Goal: Transaction & Acquisition: Purchase product/service

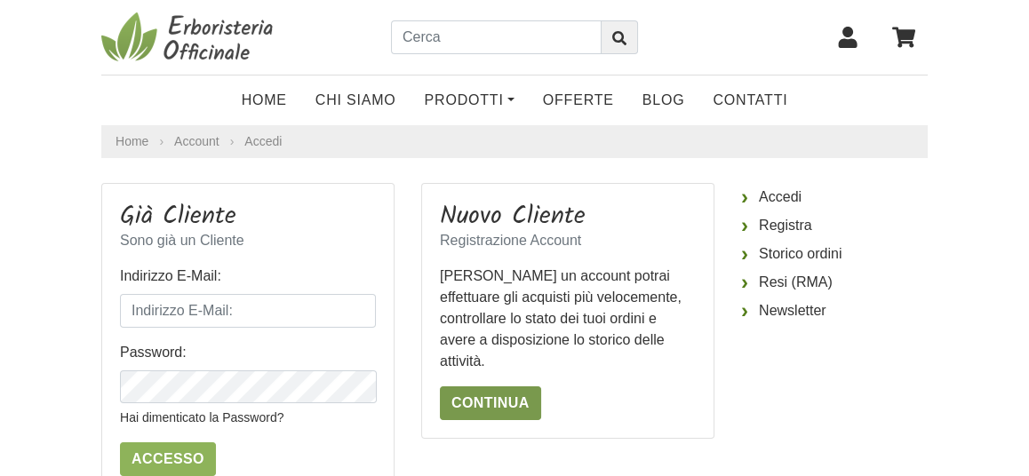
click at [506, 387] on link "Continua" at bounding box center [490, 404] width 101 height 34
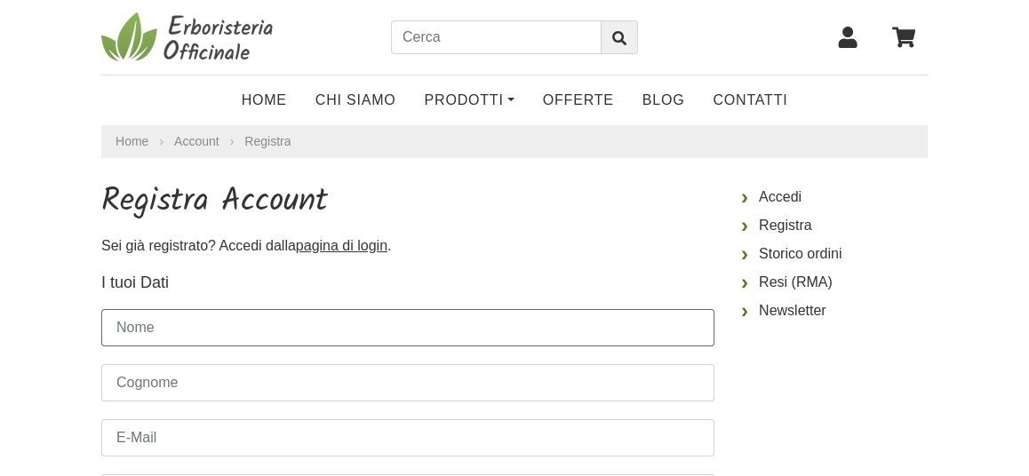
click at [203, 325] on input "Nome" at bounding box center [407, 327] width 613 height 37
type input "Barbara"
type input "Palazzi"
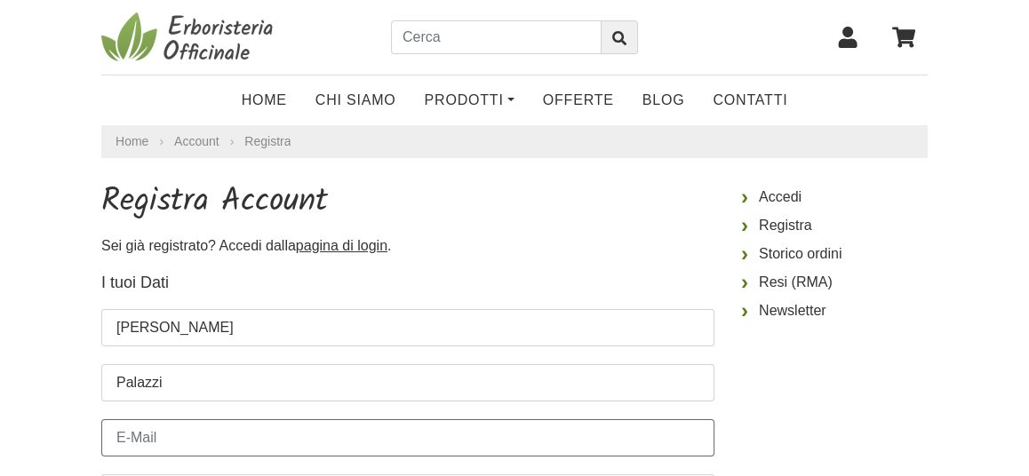
type input "barbarapalazzi@gmail.com"
type input "3470922918"
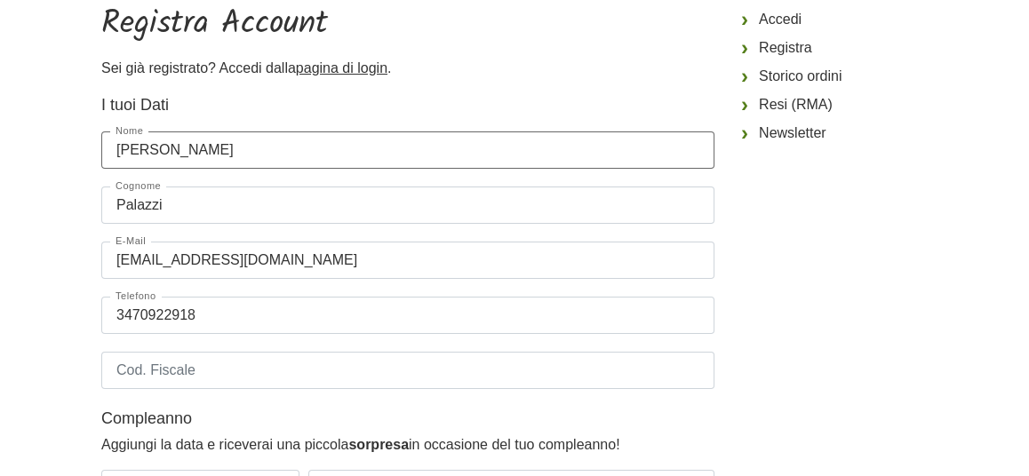
scroll to position [266, 0]
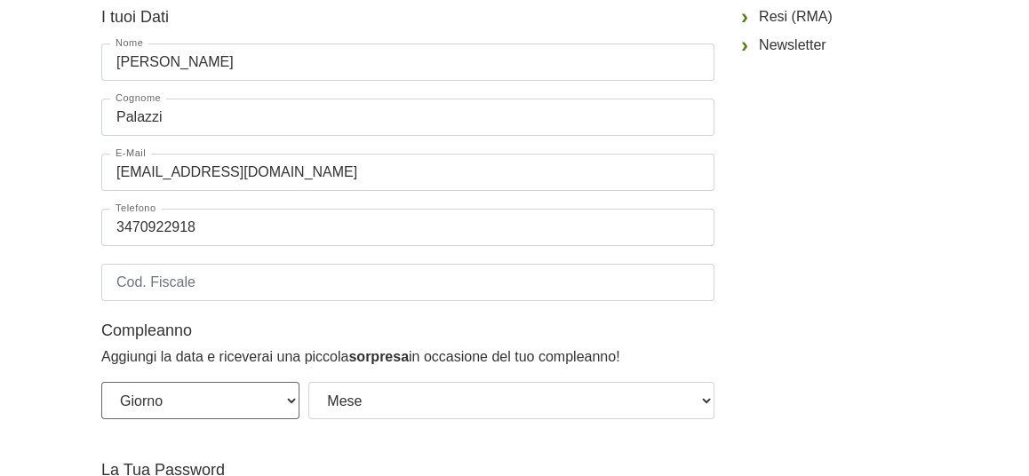
click at [292, 401] on select "Giorno 01 02 03 04 05 06 07 08 09 10 11 12 13 14 15 16 17 18 19 20 21 22 23 24 …" at bounding box center [200, 400] width 198 height 37
select select "18"
click at [101, 382] on select "Giorno 01 02 03 04 05 06 07 08 09 10 11 12 13 14 15 16 17 18 19 20 21 22 23 24 …" at bounding box center [200, 400] width 198 height 37
click at [397, 401] on select "Mese Gennaio Febbraio Marzo Aprile Maggio Giugno Luglio Agosto Settembre Ottobr…" at bounding box center [511, 400] width 406 height 37
select select "07"
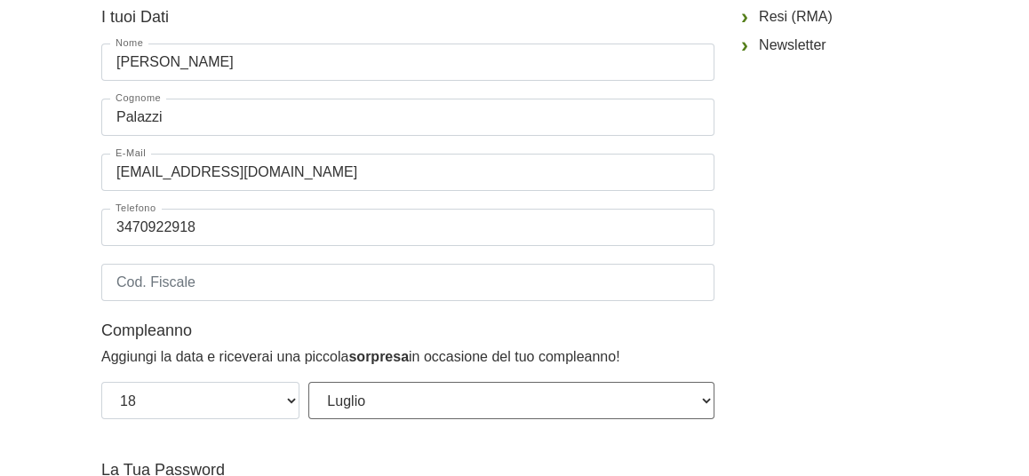
click at [308, 382] on select "Mese Gennaio Febbraio Marzo Aprile Maggio Giugno Luglio Agosto Settembre Ottobr…" at bounding box center [511, 400] width 406 height 37
click at [151, 281] on input "Cod. Fiscale" at bounding box center [407, 282] width 613 height 37
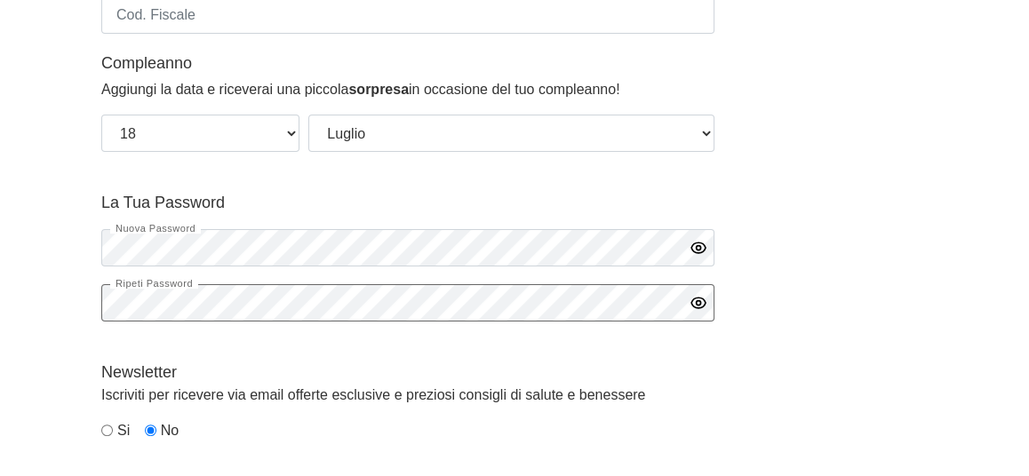
scroll to position [621, 0]
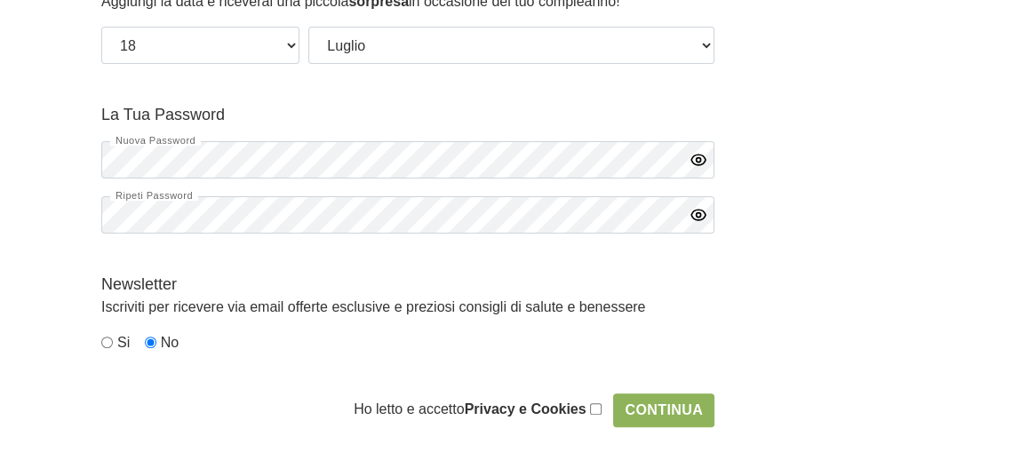
click at [105, 341] on input "radio" at bounding box center [107, 343] width 12 height 12
radio input "true"
click at [599, 409] on input "checkbox" at bounding box center [596, 410] width 12 height 12
checkbox input "true"
click at [676, 409] on input "Continua" at bounding box center [663, 411] width 101 height 34
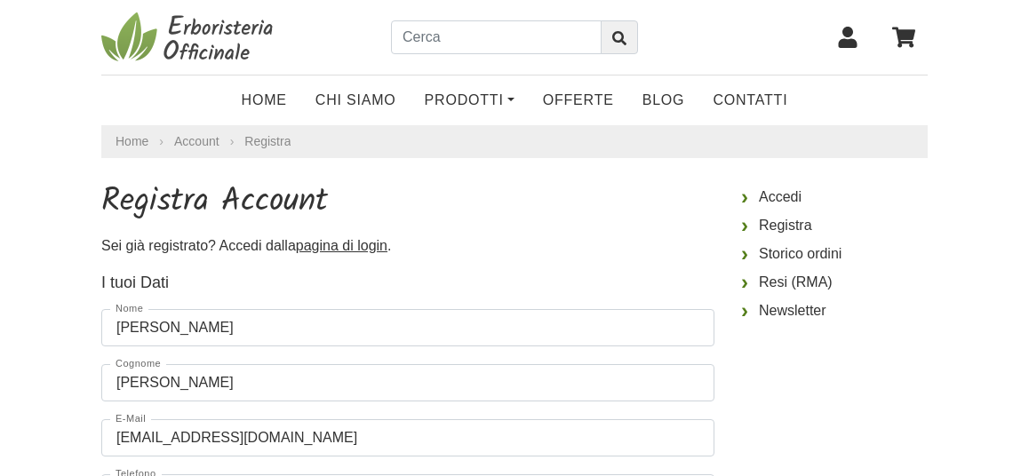
select select "18"
select select "07"
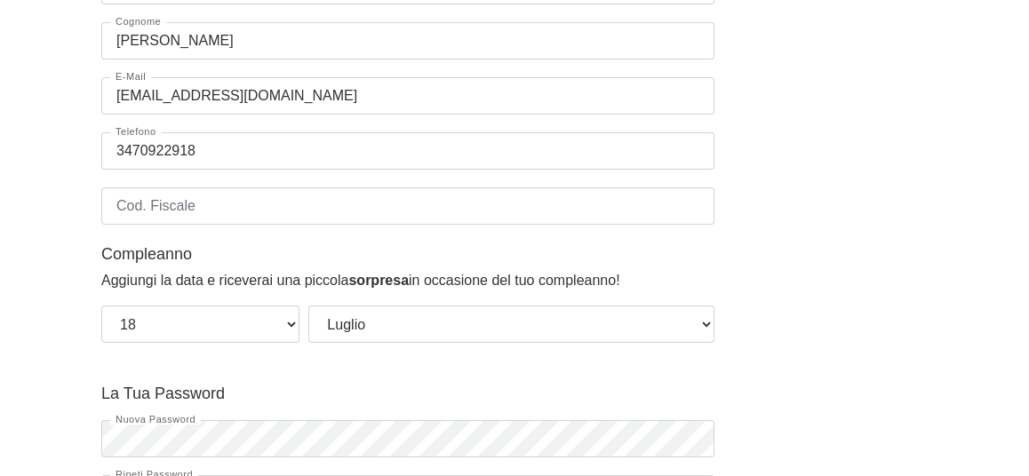
scroll to position [356, 0]
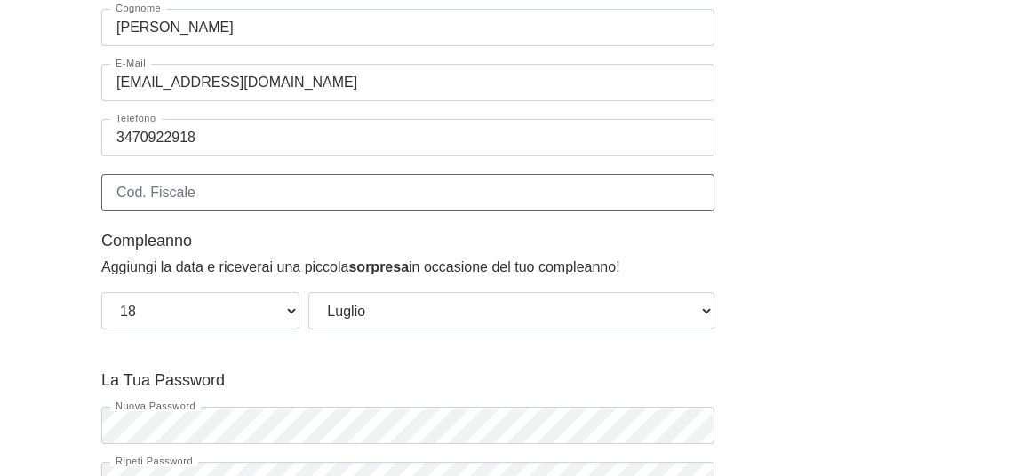
click at [146, 197] on input "Cod. Fiscale" at bounding box center [407, 192] width 613 height 37
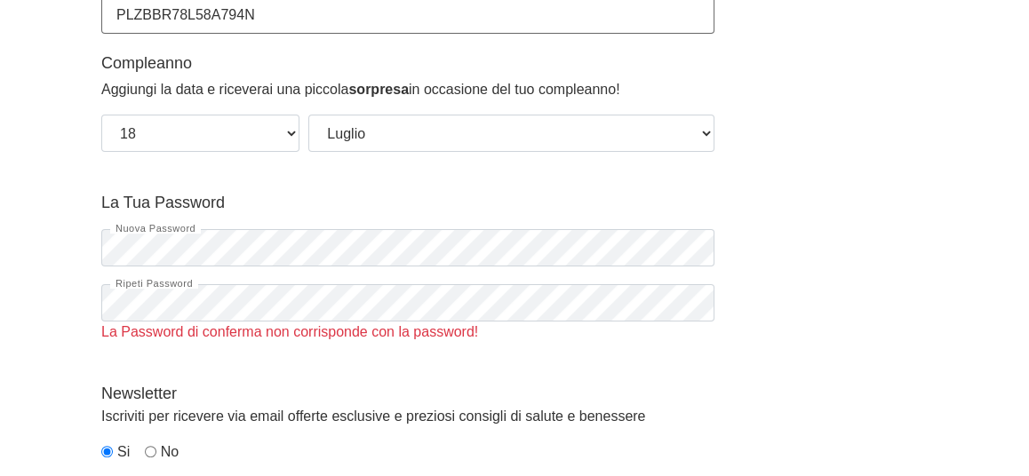
scroll to position [621, 0]
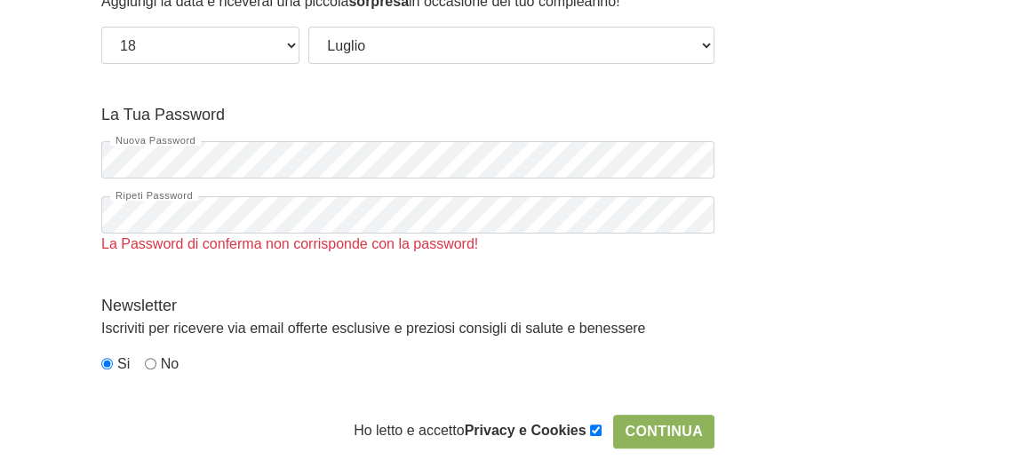
type input "PLZBBR78L58A794N"
click at [652, 425] on input "Continua" at bounding box center [663, 432] width 101 height 34
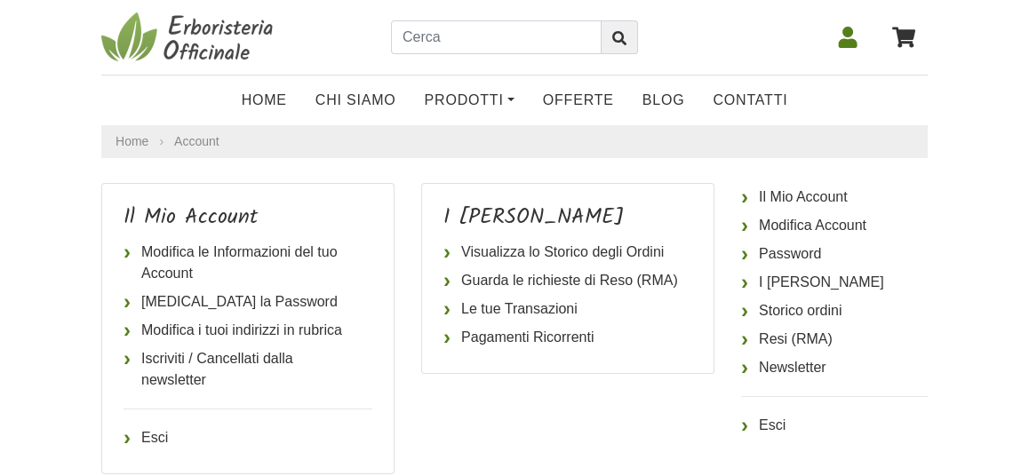
click at [847, 34] on icon at bounding box center [848, 37] width 19 height 21
click at [444, 42] on input "text" at bounding box center [496, 37] width 211 height 34
type input "carta eritrea"
click at [601, 20] on button "submit" at bounding box center [619, 37] width 37 height 34
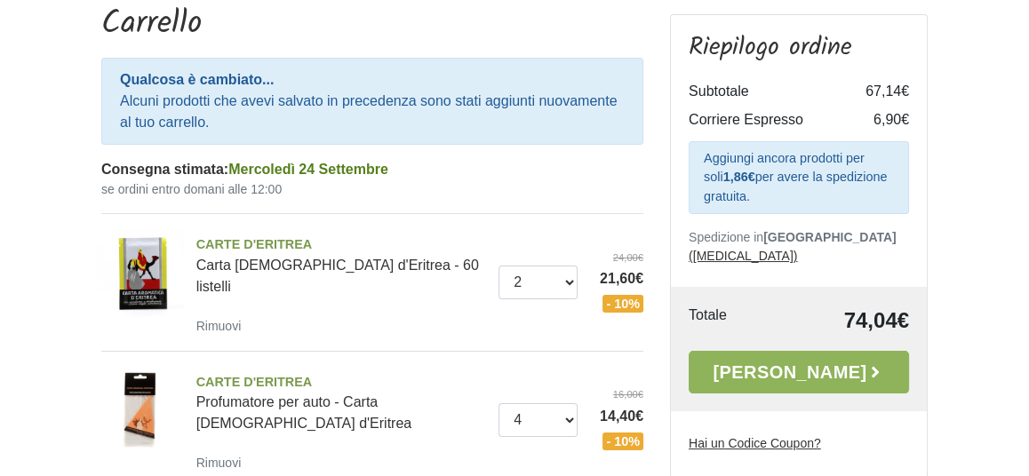
scroll to position [266, 0]
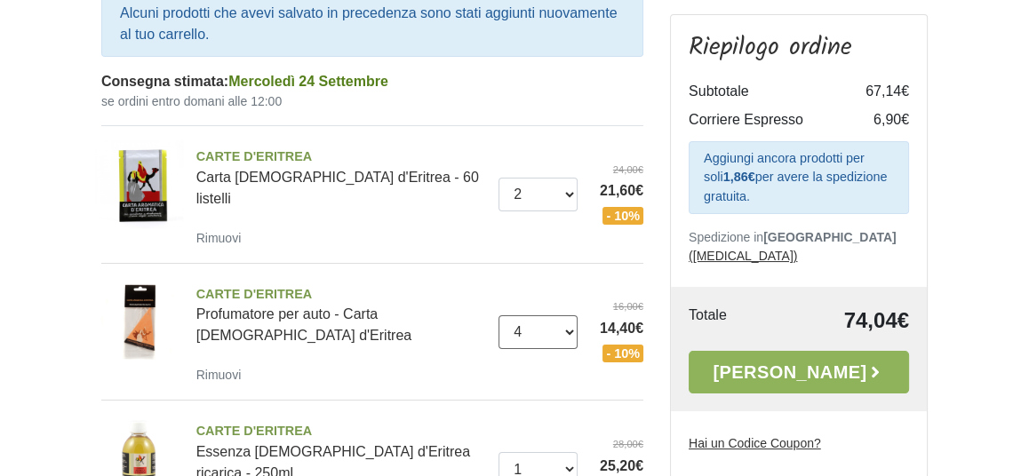
click at [570, 316] on select "0 ([GEOGRAPHIC_DATA]) 1 2 3 4 5 6 7 8 9 10 11 12 13 14 15 16" at bounding box center [538, 333] width 79 height 34
select select "5"
click at [499, 316] on select "0 ([GEOGRAPHIC_DATA]) 1 2 3 4 5 6 7 8 9 10 11 12 13 14 15 16" at bounding box center [538, 333] width 79 height 34
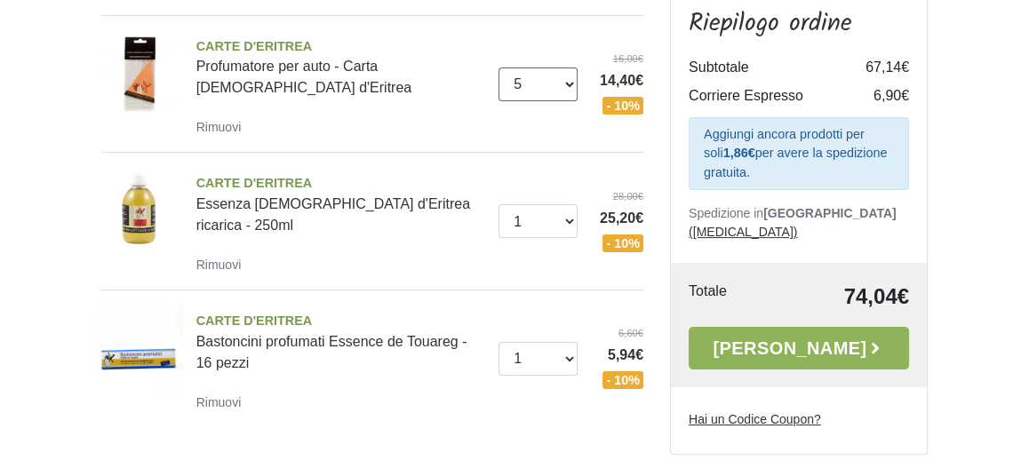
scroll to position [533, 0]
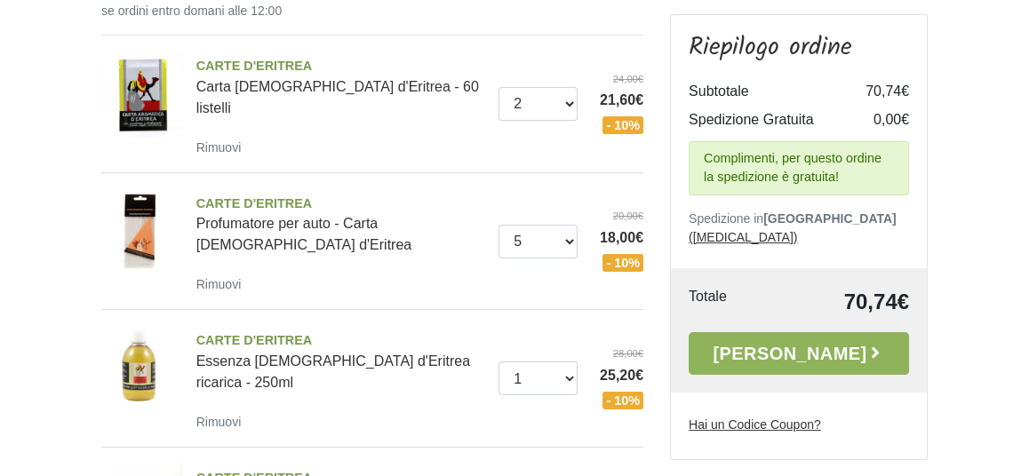
scroll to position [344, 0]
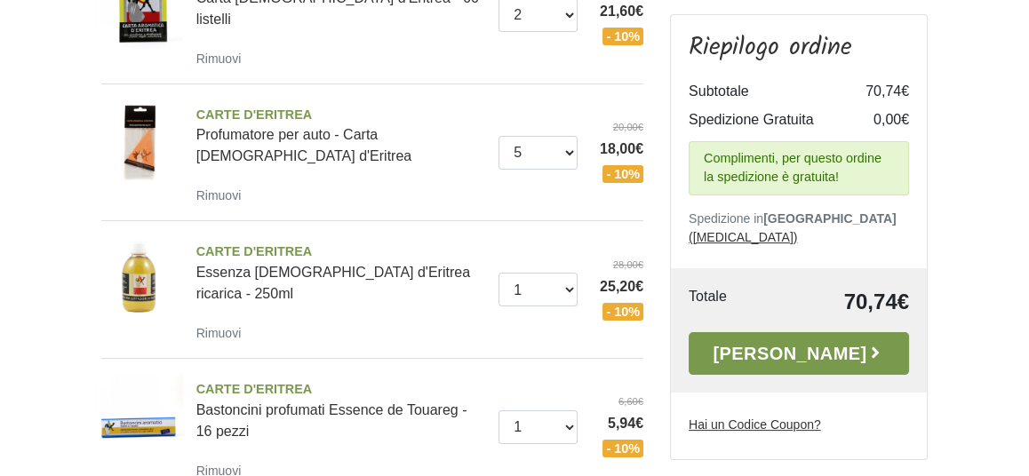
click at [823, 334] on link "[PERSON_NAME]" at bounding box center [799, 353] width 220 height 43
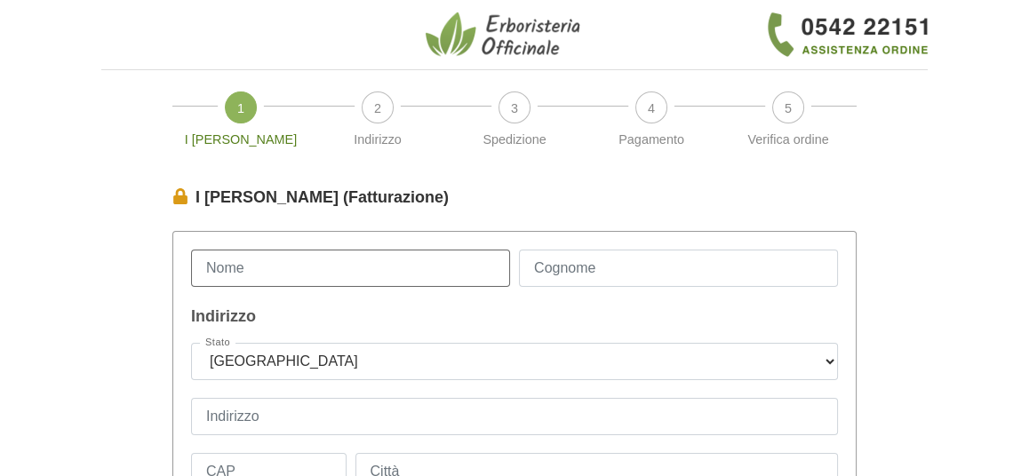
click at [262, 268] on input "Nome" at bounding box center [350, 268] width 319 height 37
type input "[PERSON_NAME]"
type input "Palazzi"
click at [277, 357] on select "--- [GEOGRAPHIC_DATA] --- [GEOGRAPHIC_DATA] [GEOGRAPHIC_DATA] [GEOGRAPHIC_DATA]…" at bounding box center [514, 361] width 647 height 37
click at [191, 343] on select "--- [GEOGRAPHIC_DATA] --- [GEOGRAPHIC_DATA] [GEOGRAPHIC_DATA] [GEOGRAPHIC_DATA]…" at bounding box center [514, 361] width 647 height 37
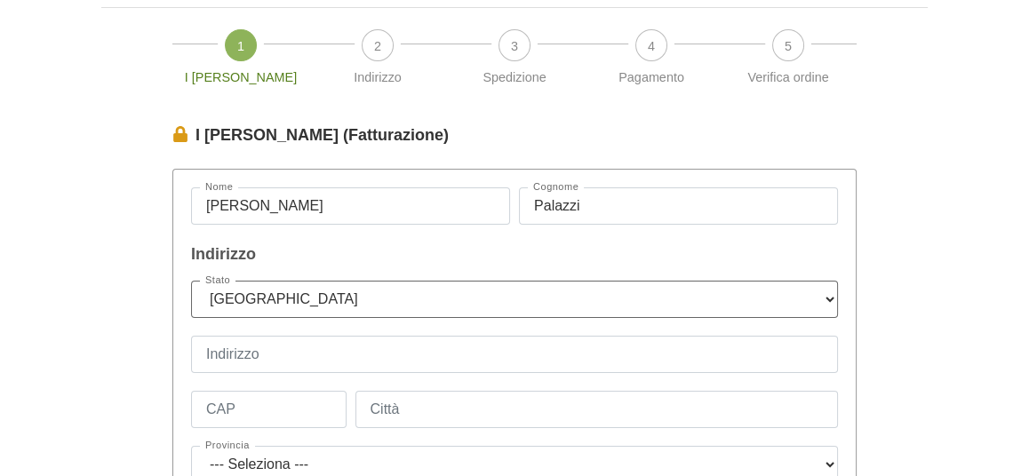
scroll to position [89, 0]
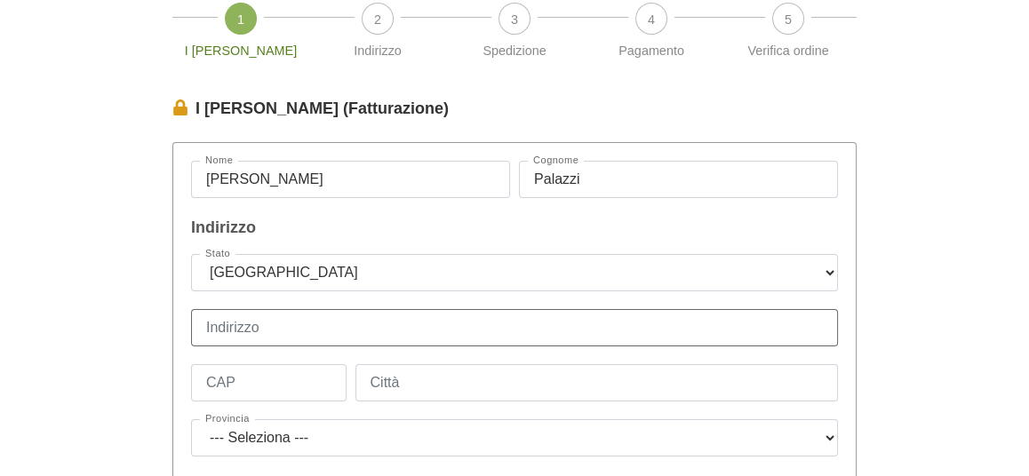
click at [272, 319] on input "Indirizzo" at bounding box center [514, 327] width 647 height 37
type input "[STREET_ADDRESS][PERSON_NAME]"
type input "24129"
type input "[GEOGRAPHIC_DATA]"
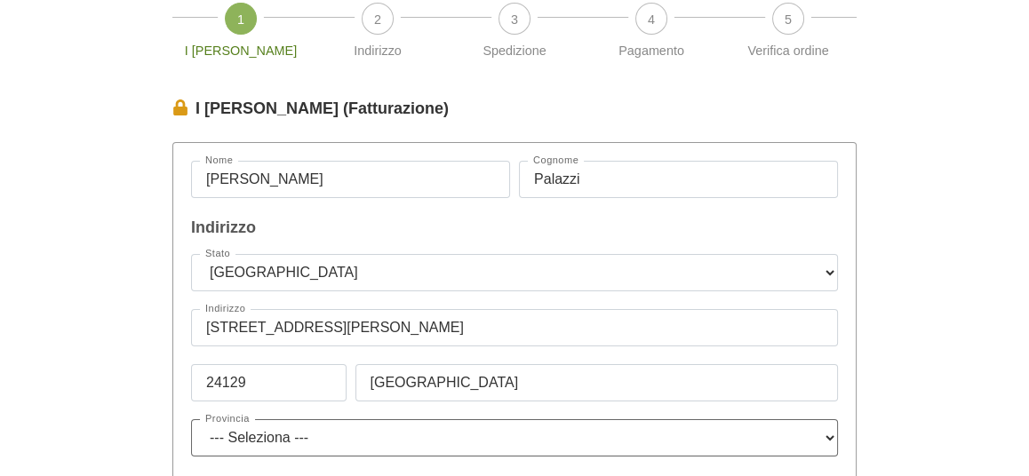
select select "3853"
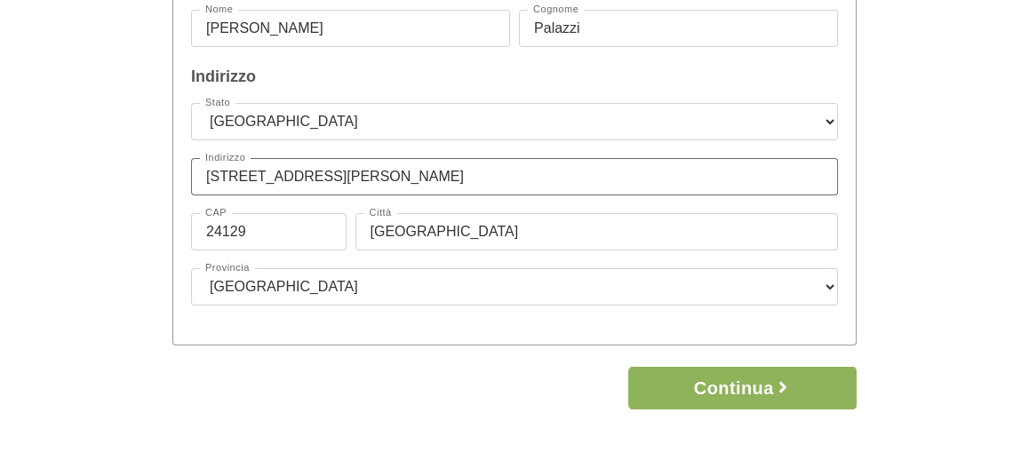
scroll to position [266, 0]
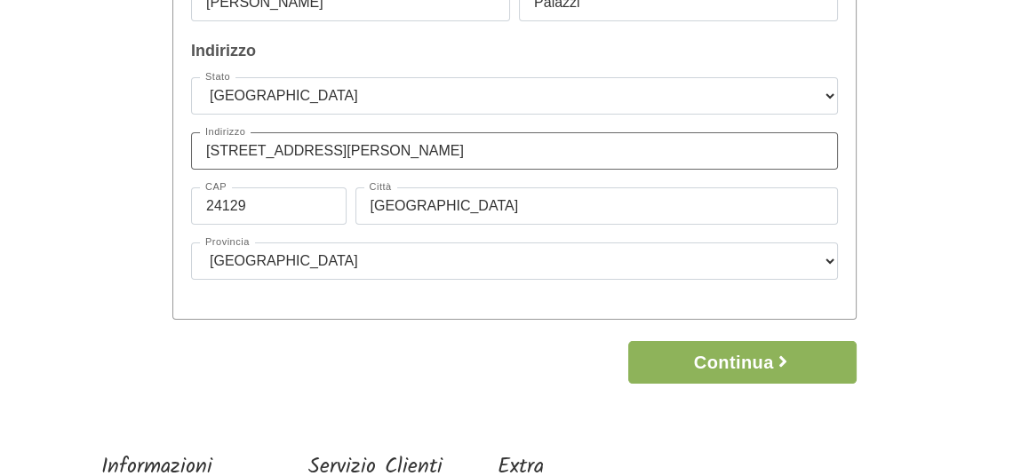
click at [263, 150] on input "[STREET_ADDRESS][PERSON_NAME]" at bounding box center [514, 150] width 647 height 37
click at [335, 151] on input "[STREET_ADDRESS][PERSON_NAME]" at bounding box center [514, 150] width 647 height 37
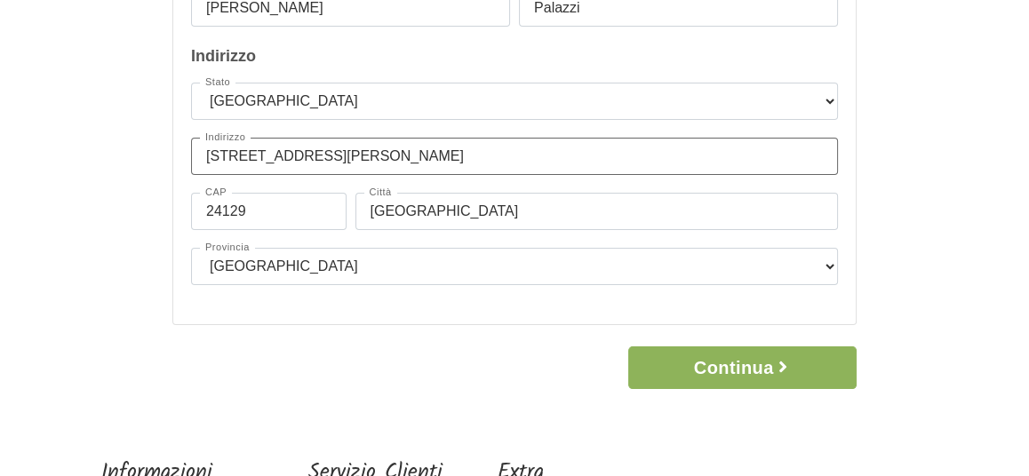
scroll to position [356, 0]
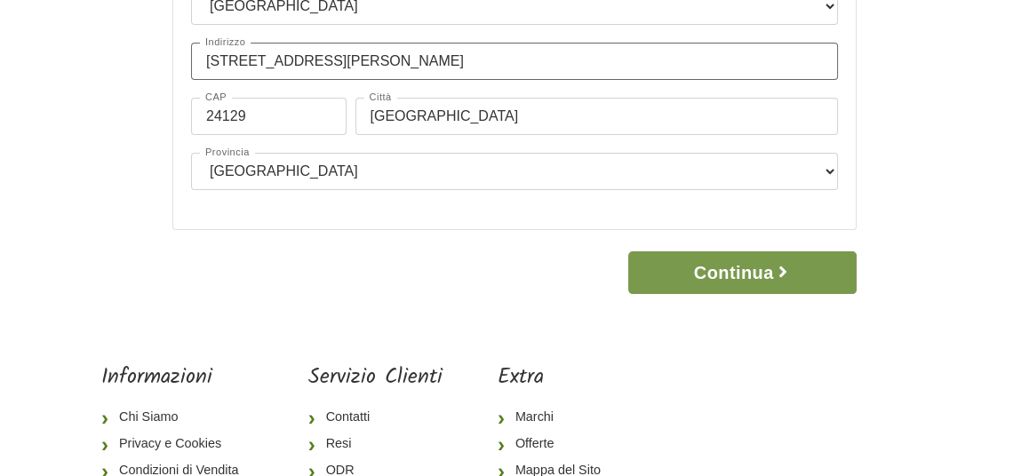
type input "[STREET_ADDRESS][PERSON_NAME]"
click at [739, 276] on button "Continua" at bounding box center [742, 273] width 228 height 43
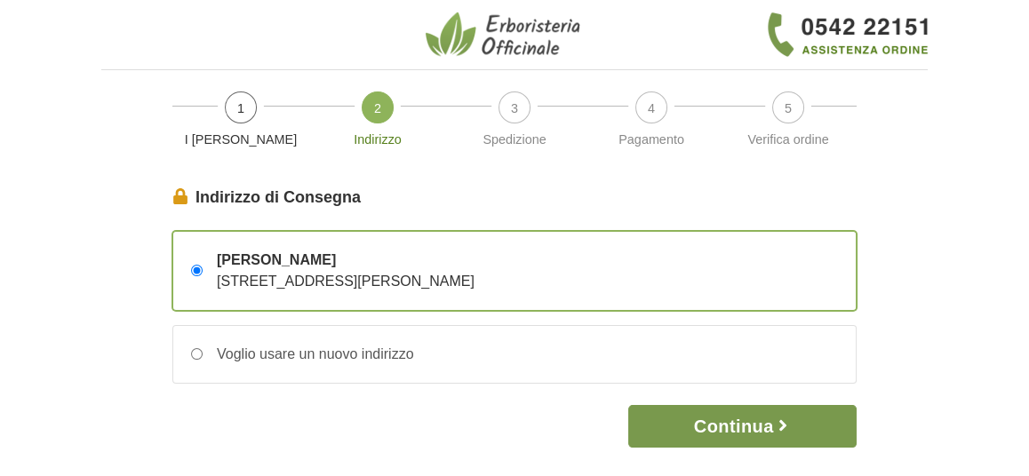
click at [741, 421] on button "Continua" at bounding box center [742, 426] width 228 height 43
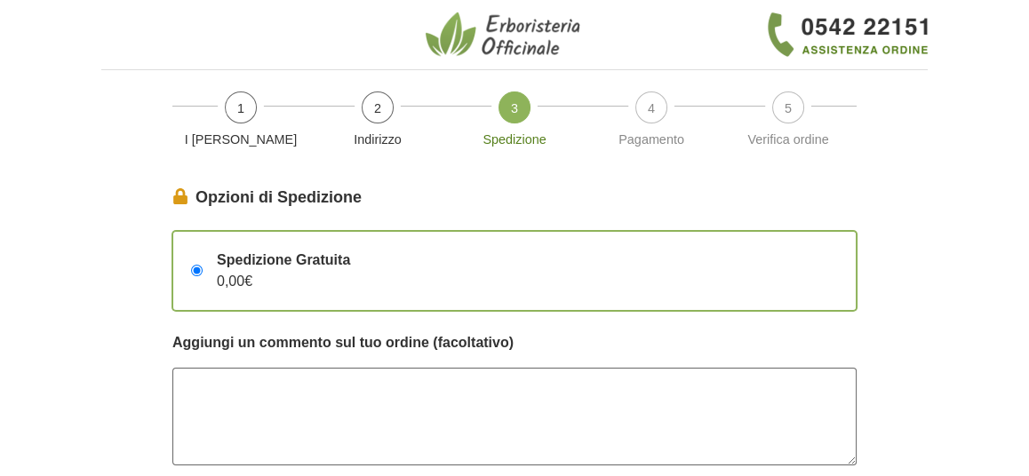
click at [362, 389] on textarea at bounding box center [514, 417] width 684 height 98
type textarea "é"
drag, startPoint x: 225, startPoint y: 403, endPoint x: 183, endPoint y: 408, distance: 42.1
click at [183, 408] on textarea "Buongiorno, chiedo cortesemente di avvisarmi quando il corriere" at bounding box center [514, 417] width 684 height 98
drag, startPoint x: 360, startPoint y: 407, endPoint x: 342, endPoint y: 407, distance: 17.8
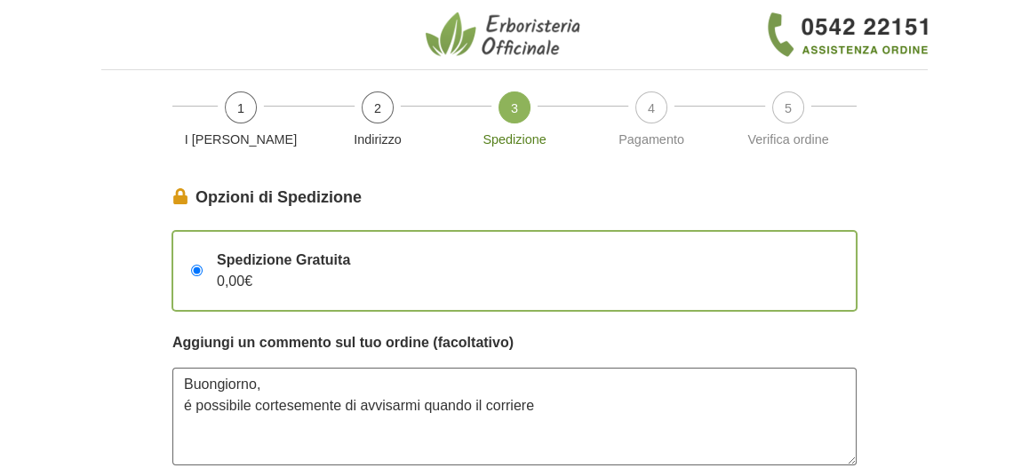
click at [342, 407] on textarea "Buongiorno, é possibile cortesemente di avvisarmi quando il corriere" at bounding box center [514, 417] width 684 height 98
click at [545, 405] on textarea "Buongiorno, é possibile cortesemente avvisarmi quando il corriere" at bounding box center [514, 417] width 684 height 98
click at [653, 414] on textarea "Buongiorno, é possibile cortesemente avvisarmi sull'orario di arrivo del corrie…" at bounding box center [514, 417] width 684 height 98
click at [261, 427] on textarea "Buongiorno, é possibile cortesemente avvisarmi sull'orario di arrivo del corrie…" at bounding box center [514, 417] width 684 height 98
click at [345, 405] on textarea "Buongiorno, é possibile cortesemente avvisarmi sull'orario di arrivo del corrie…" at bounding box center [514, 417] width 684 height 98
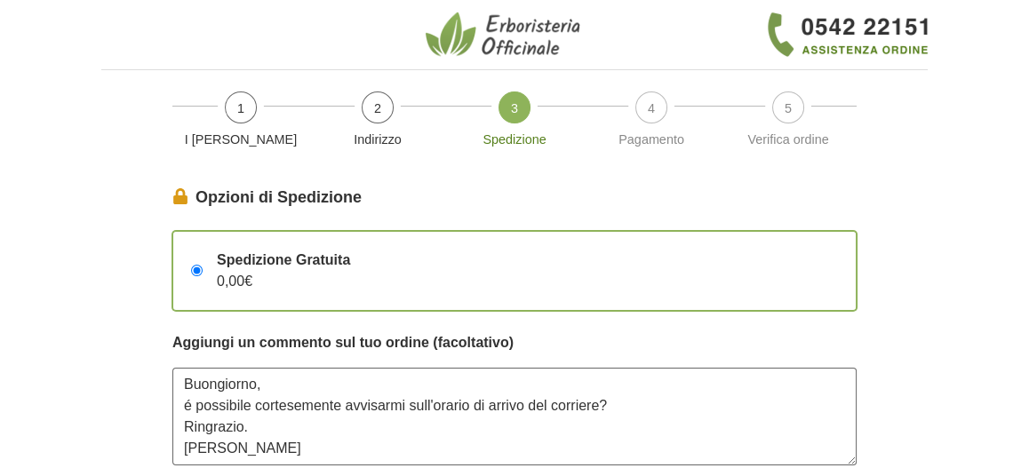
scroll to position [178, 0]
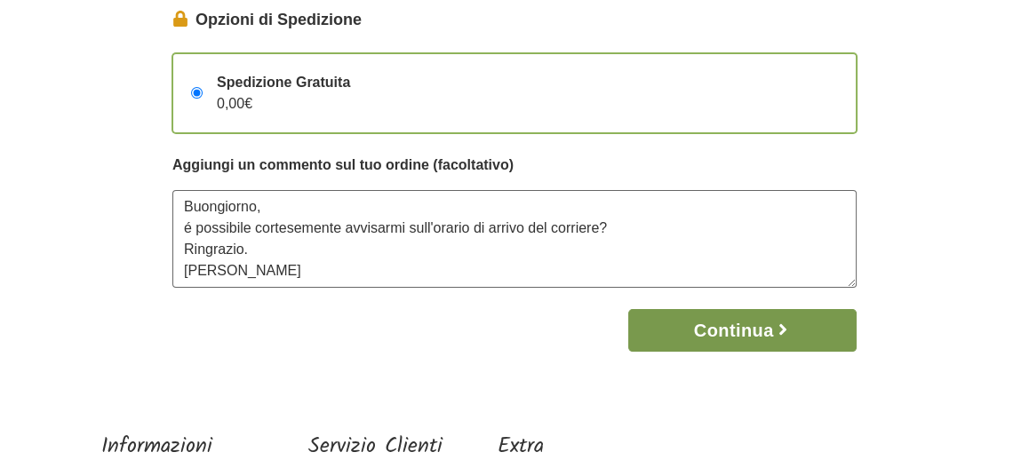
type textarea "Buongiorno, é possibile cortesemente avvisarmi sull'orario di arrivo del corrie…"
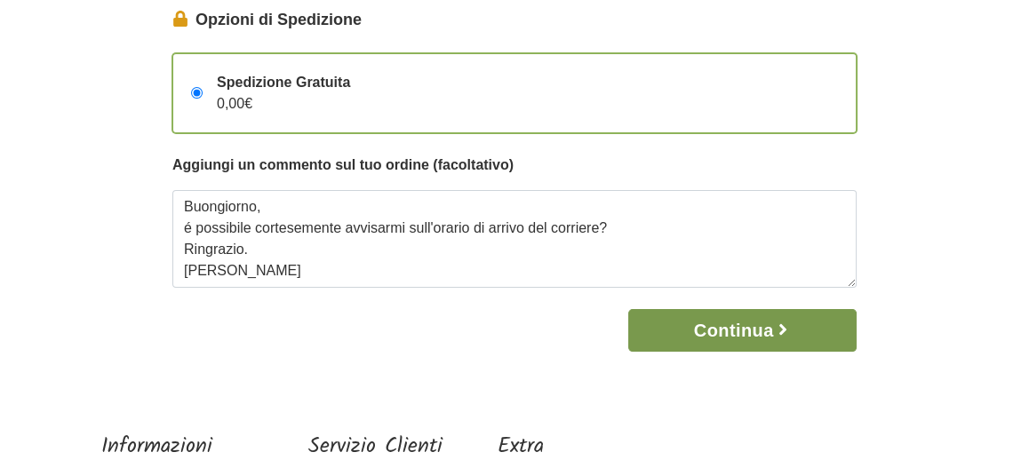
click at [769, 325] on button "Continua" at bounding box center [742, 330] width 228 height 43
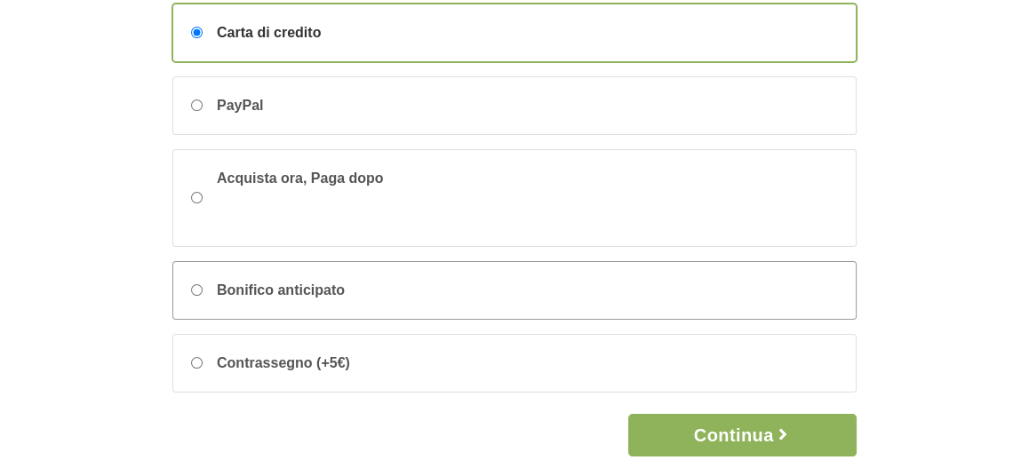
scroll to position [266, 0]
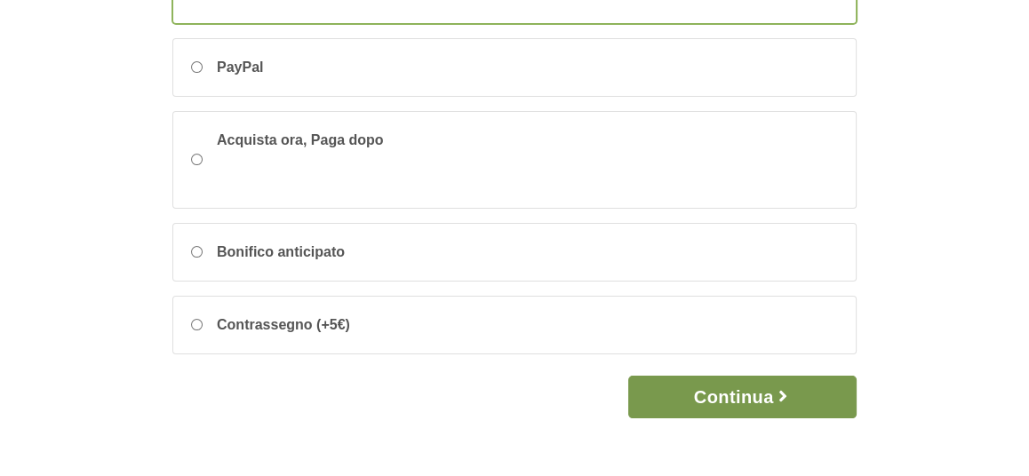
click at [743, 394] on button "Continua" at bounding box center [742, 397] width 228 height 43
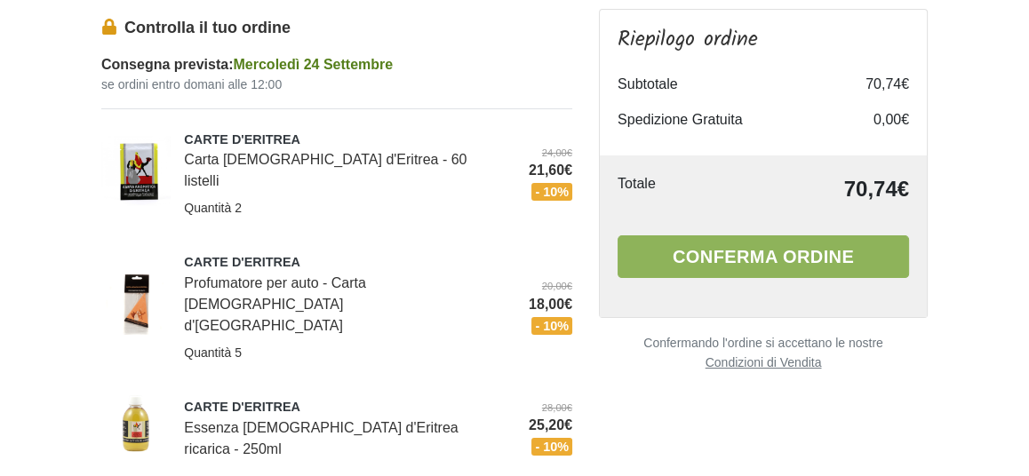
scroll to position [178, 0]
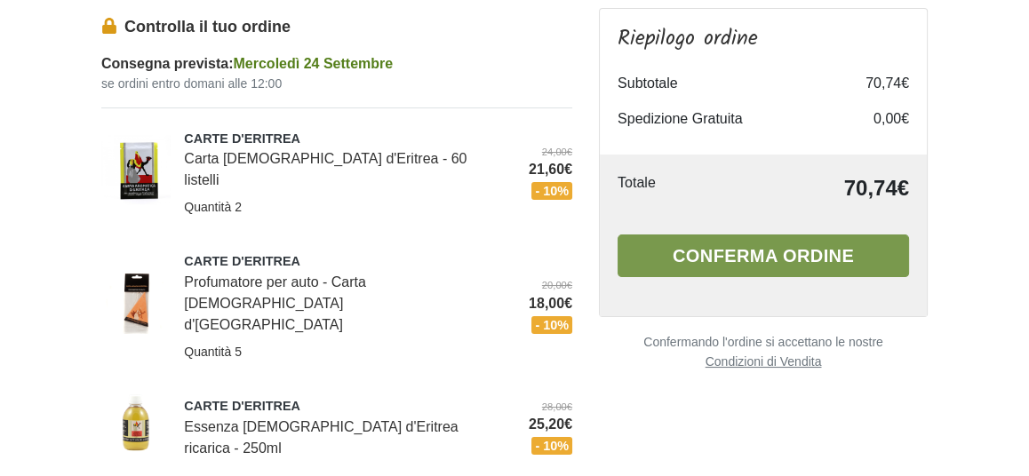
click at [784, 255] on button "Conferma ordine" at bounding box center [764, 256] width 292 height 43
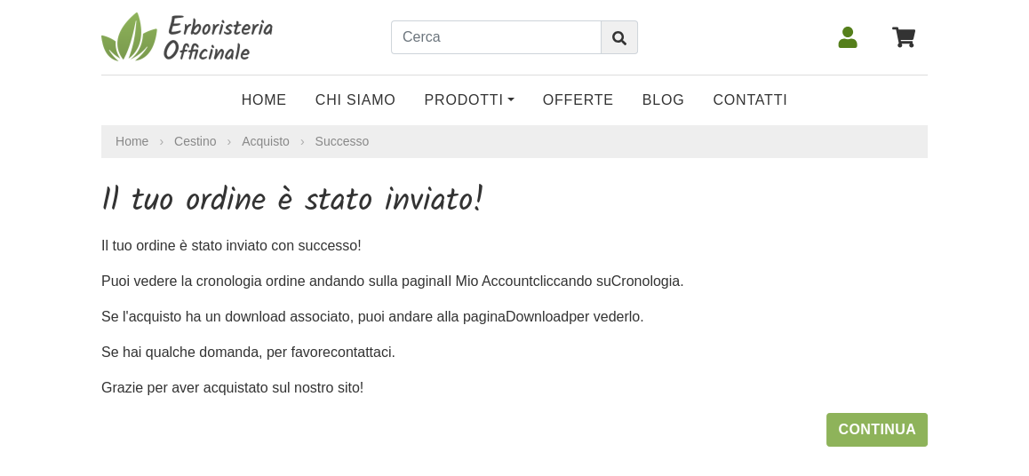
click at [851, 41] on icon at bounding box center [848, 37] width 19 height 21
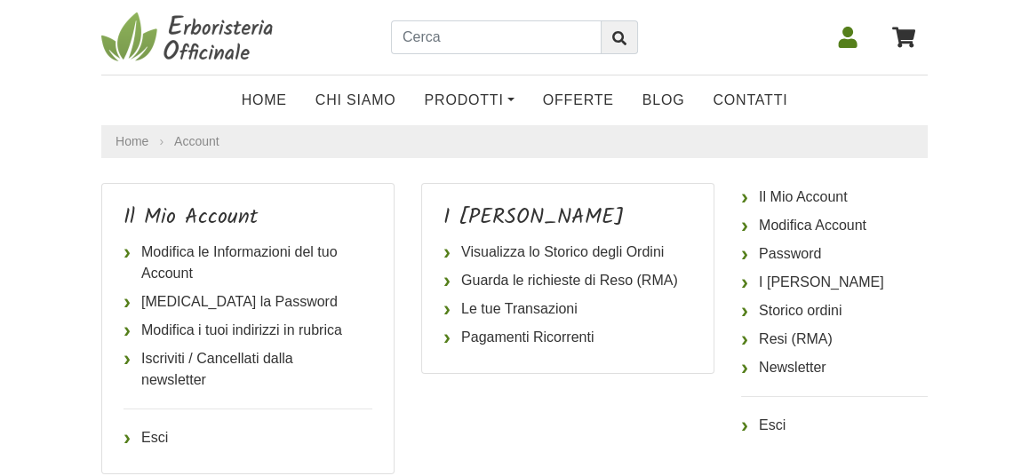
click at [846, 43] on icon at bounding box center [848, 37] width 19 height 21
drag, startPoint x: 0, startPoint y: 0, endPoint x: 846, endPoint y: 43, distance: 847.3
click at [846, 43] on icon at bounding box center [848, 37] width 19 height 21
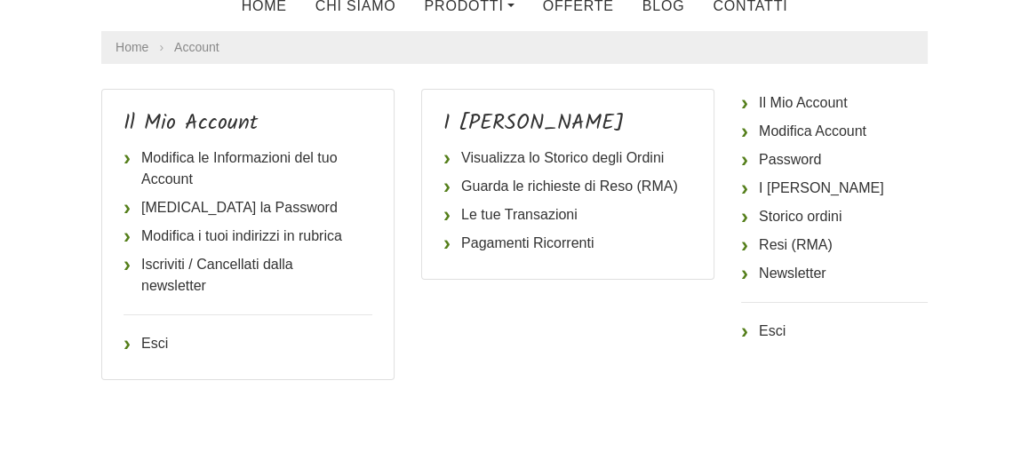
scroll to position [266, 0]
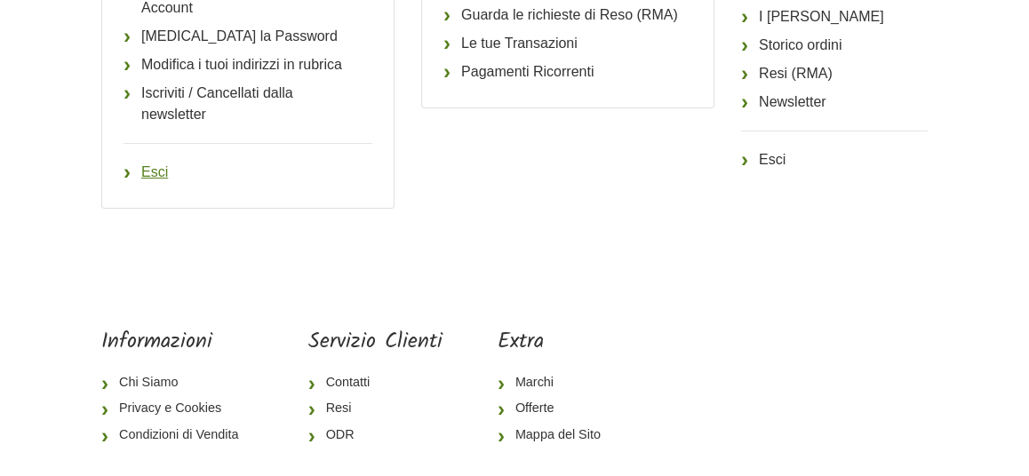
click at [151, 172] on link "Esci" at bounding box center [248, 172] width 249 height 28
